Goal: Check status: Check status

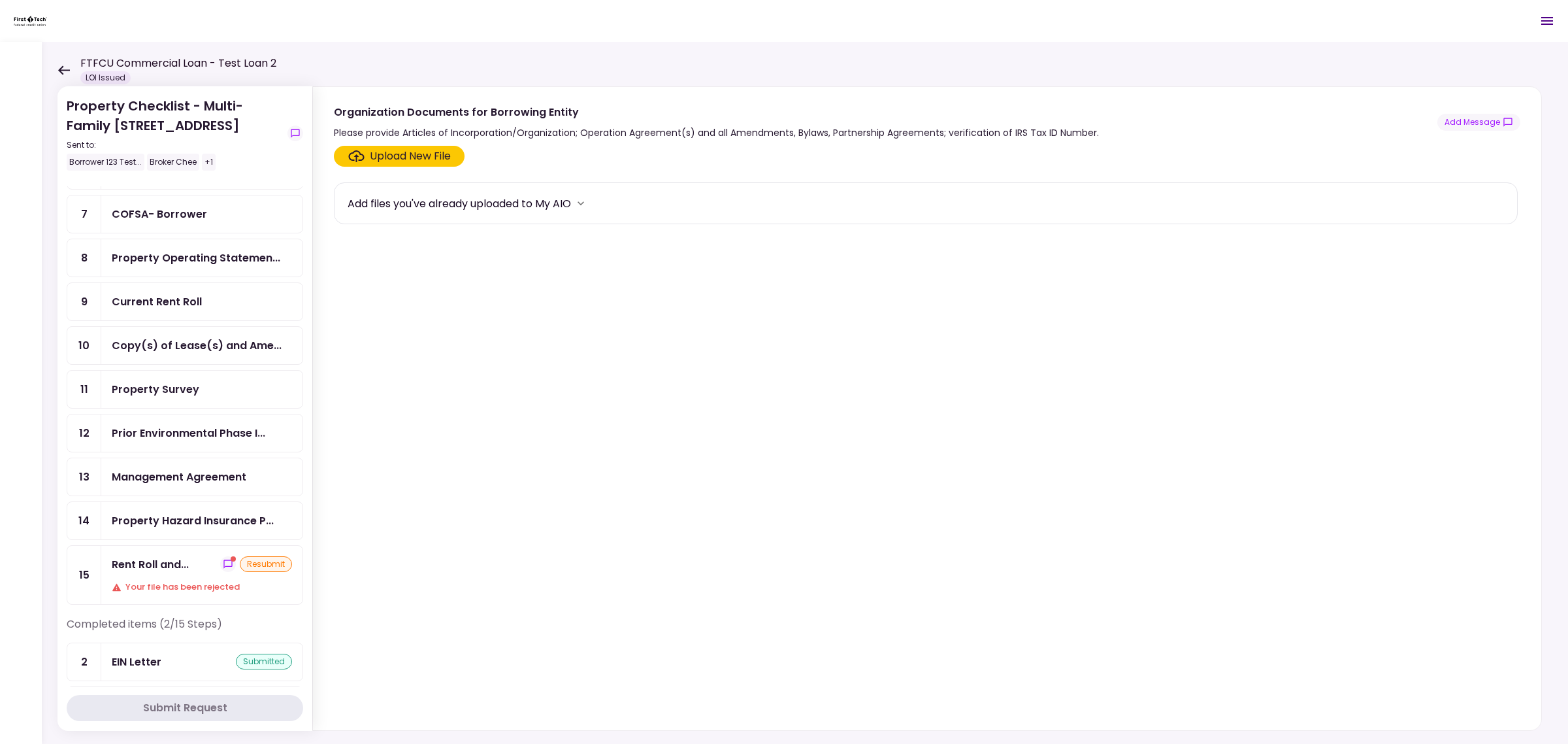
scroll to position [245, 0]
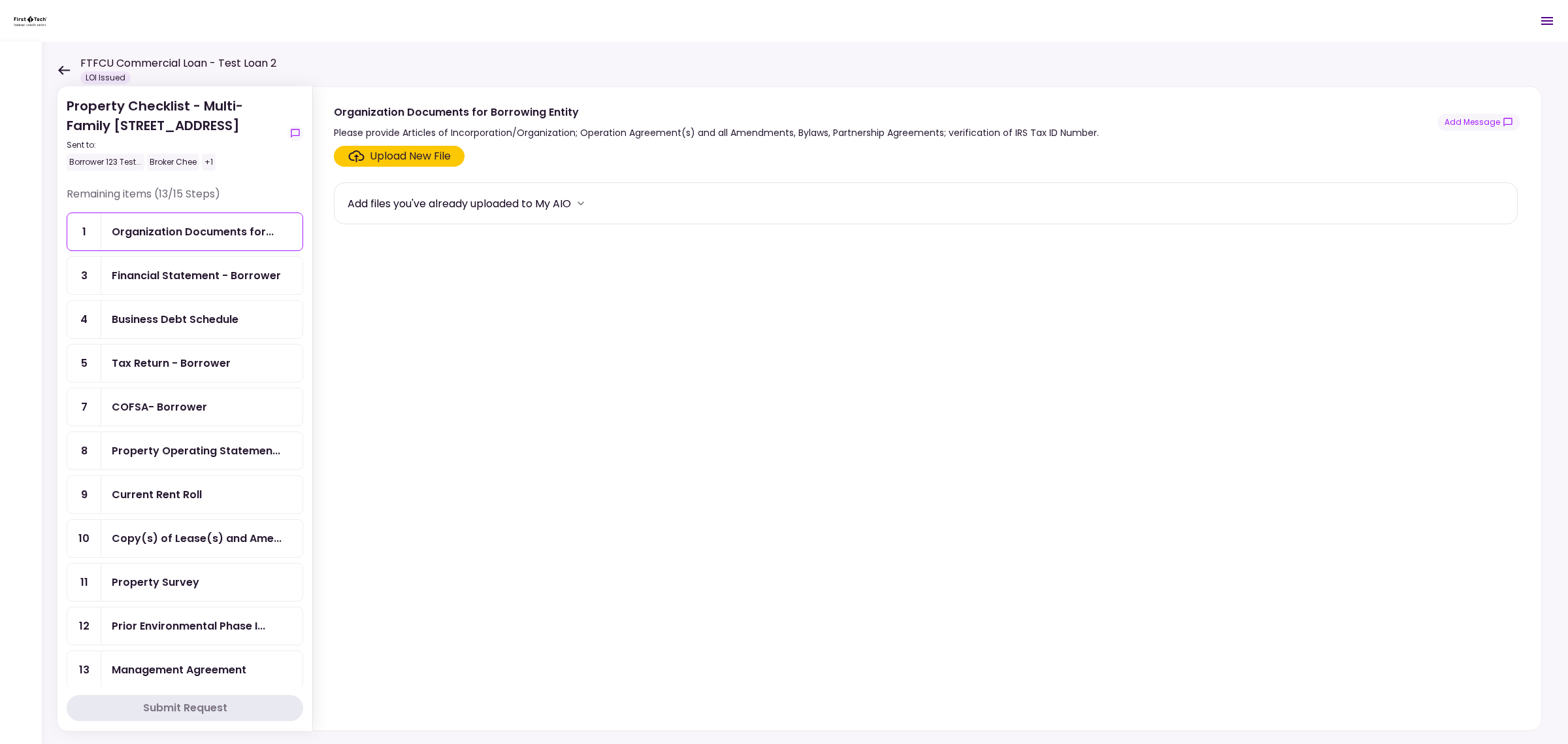
scroll to position [245, 0]
